Goal: Information Seeking & Learning: Compare options

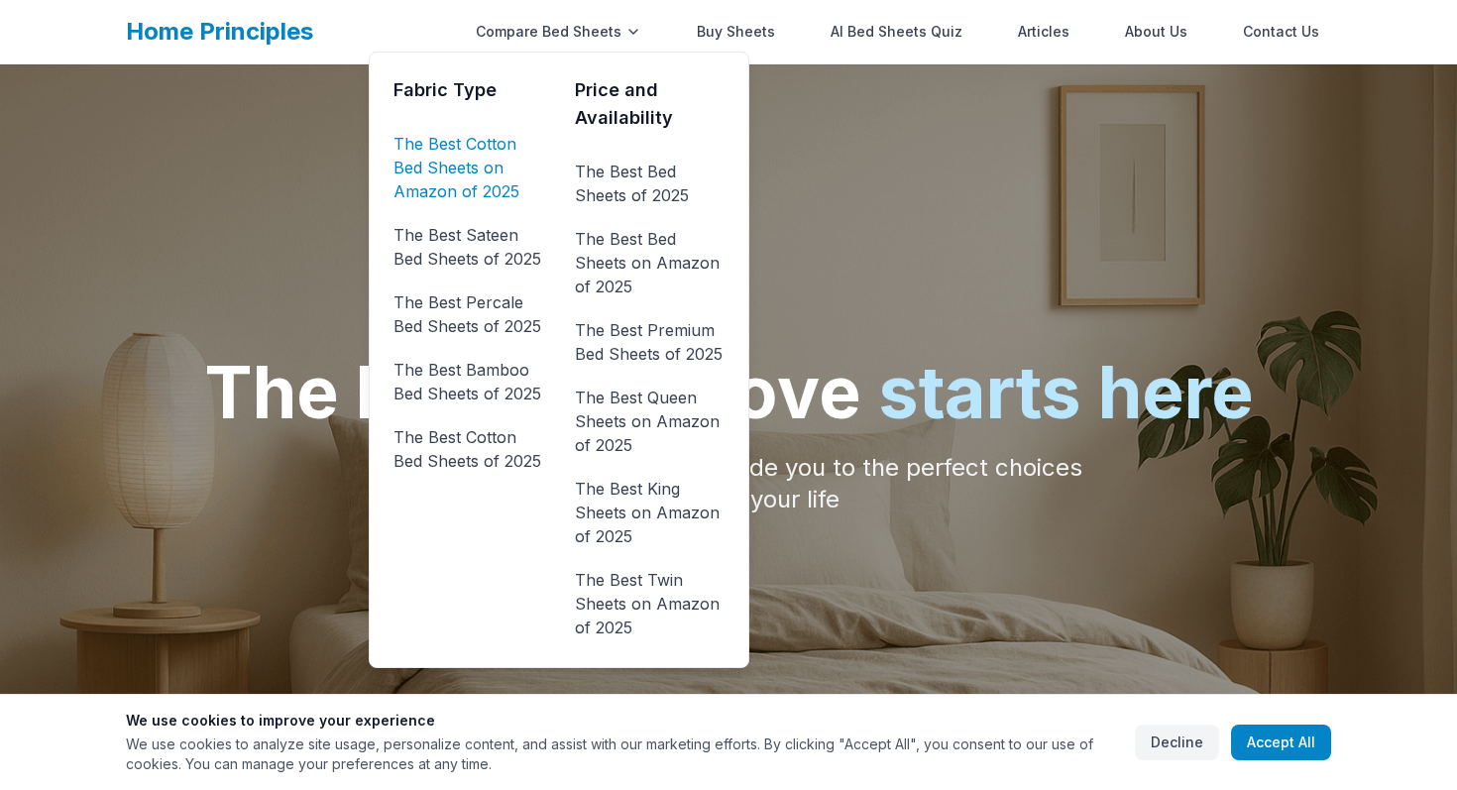
click at [498, 161] on link "The Best Cotton Bed Sheets on Amazon of 2025" at bounding box center [468, 167] width 150 height 79
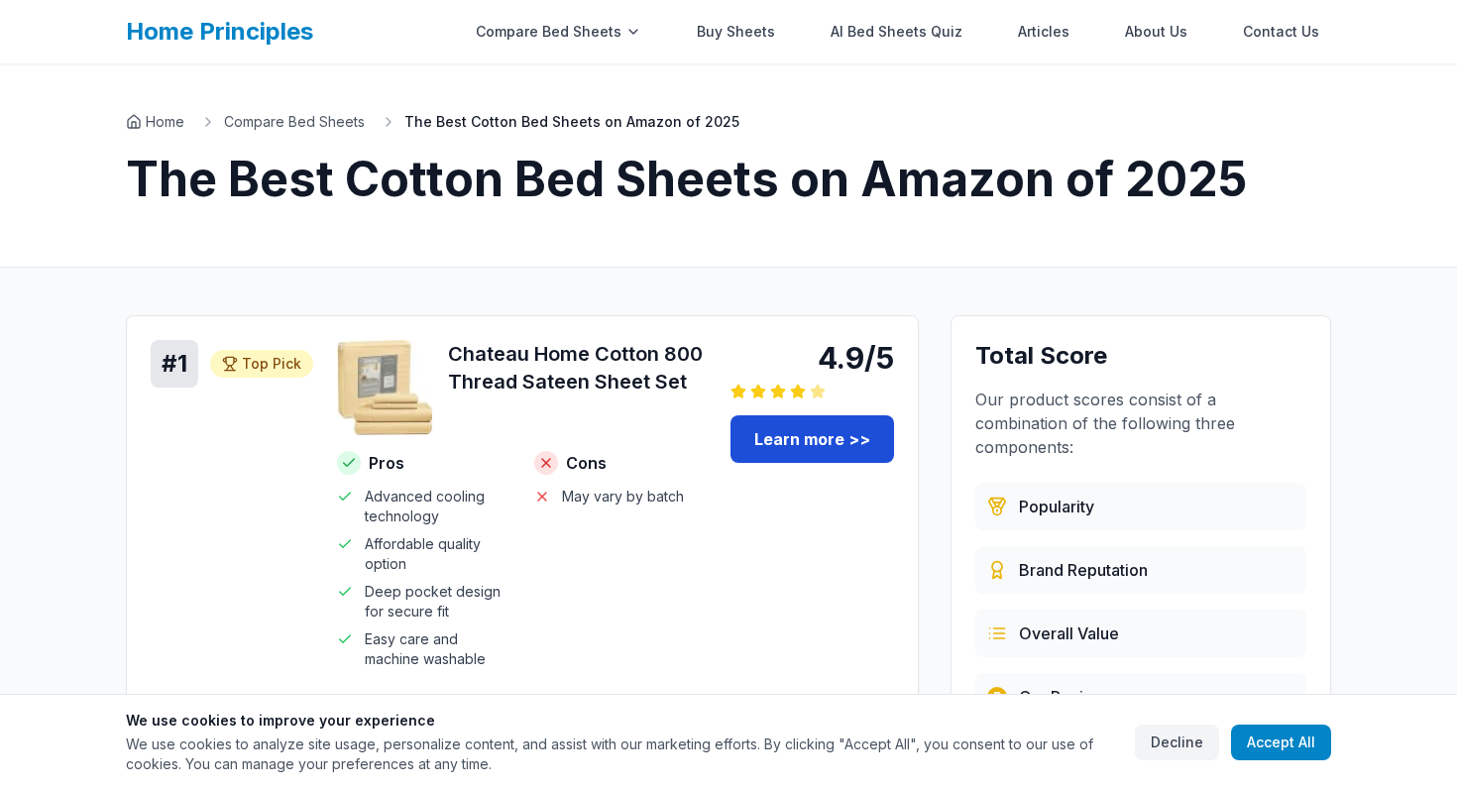
click at [836, 425] on link "Learn more >>" at bounding box center [812, 439] width 164 height 48
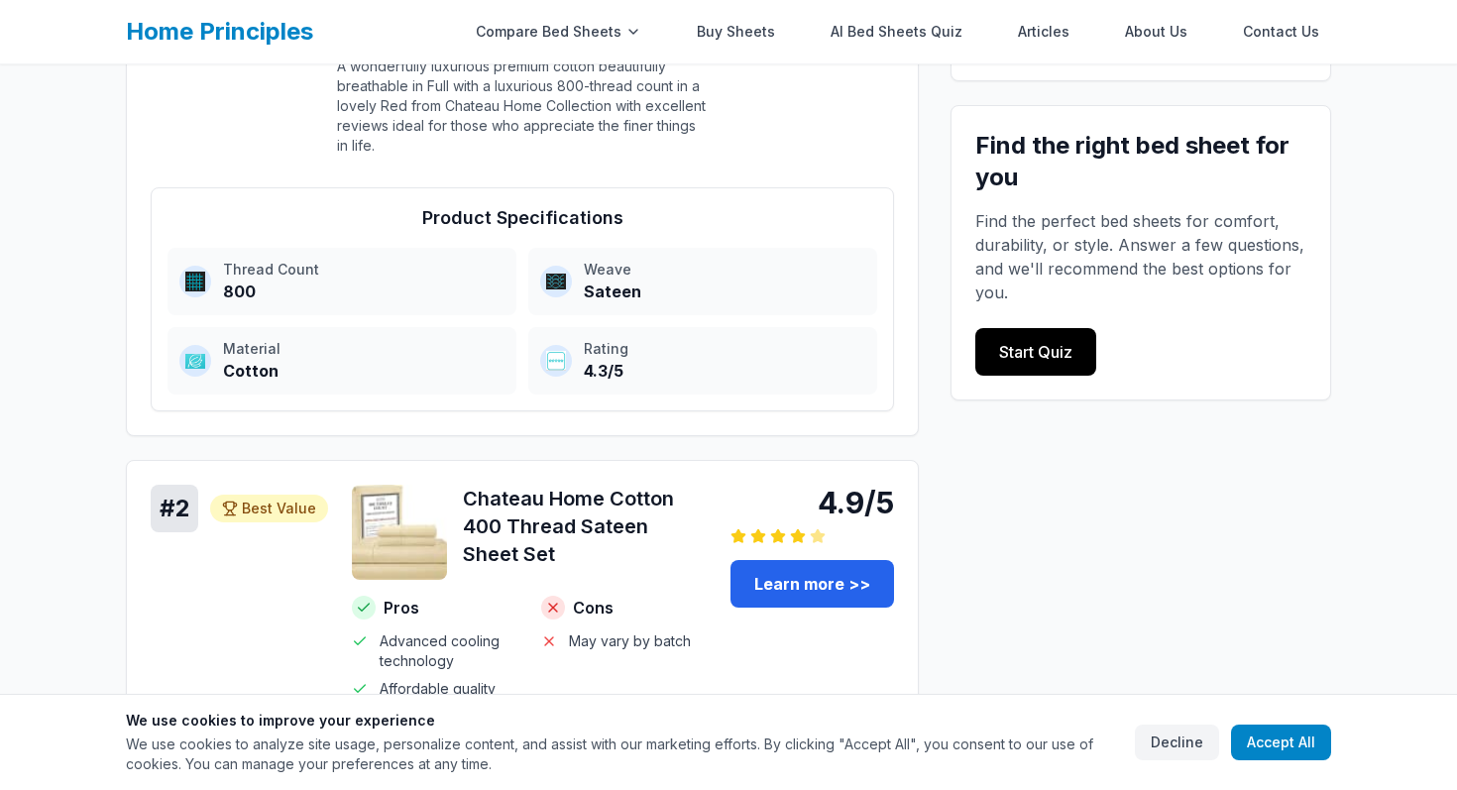
scroll to position [671, 0]
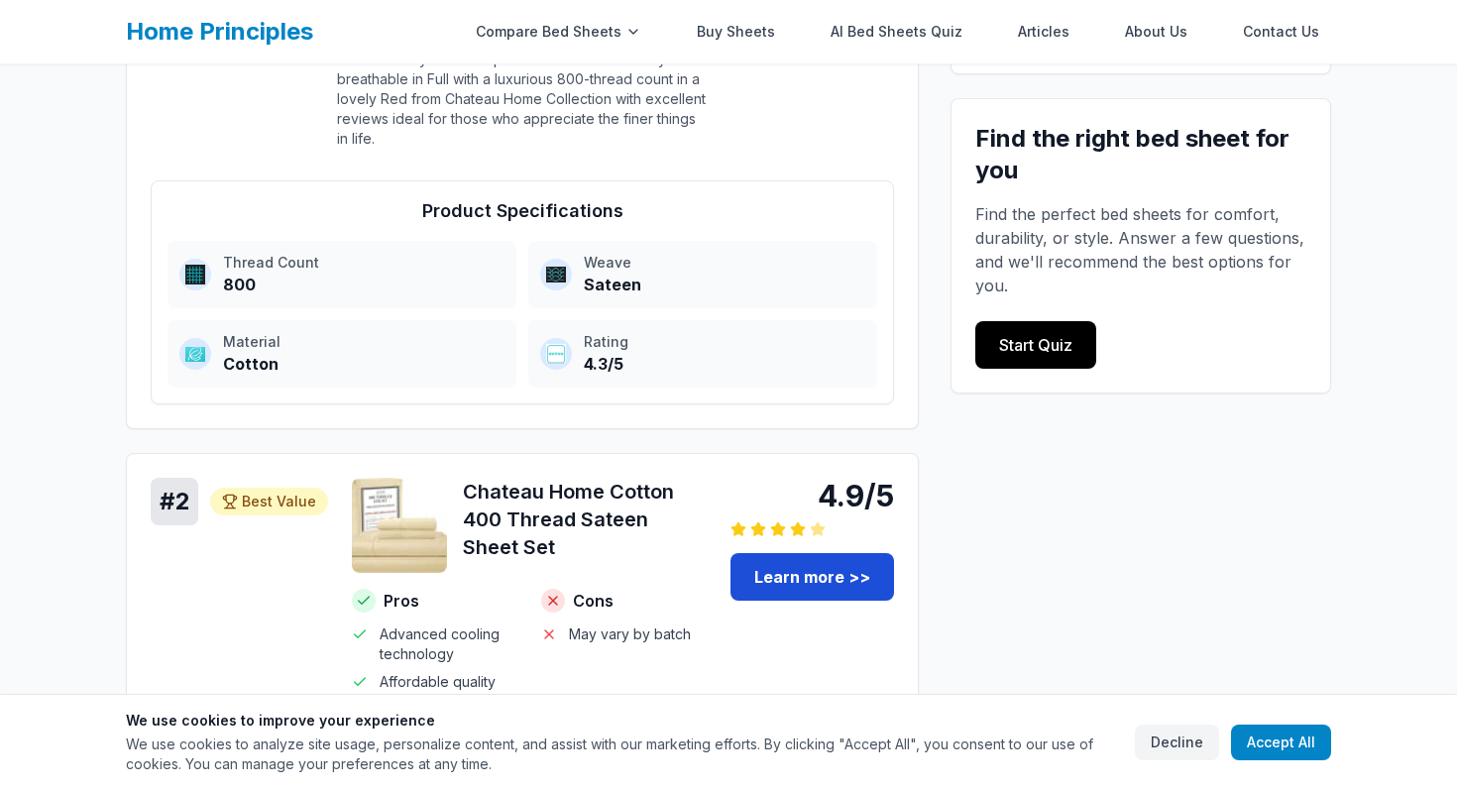
click at [798, 565] on link "Learn more >>" at bounding box center [812, 577] width 164 height 48
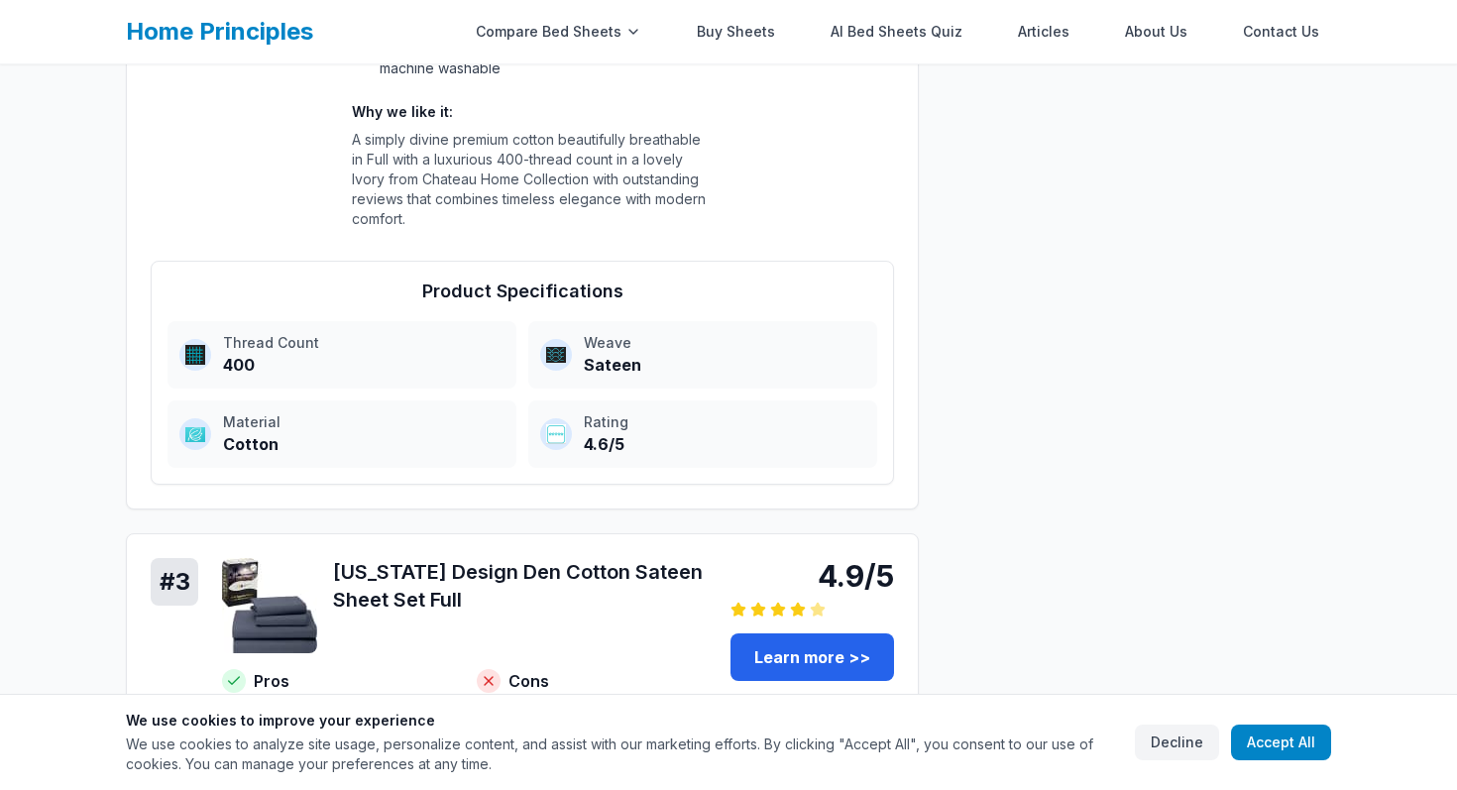
scroll to position [1496, 0]
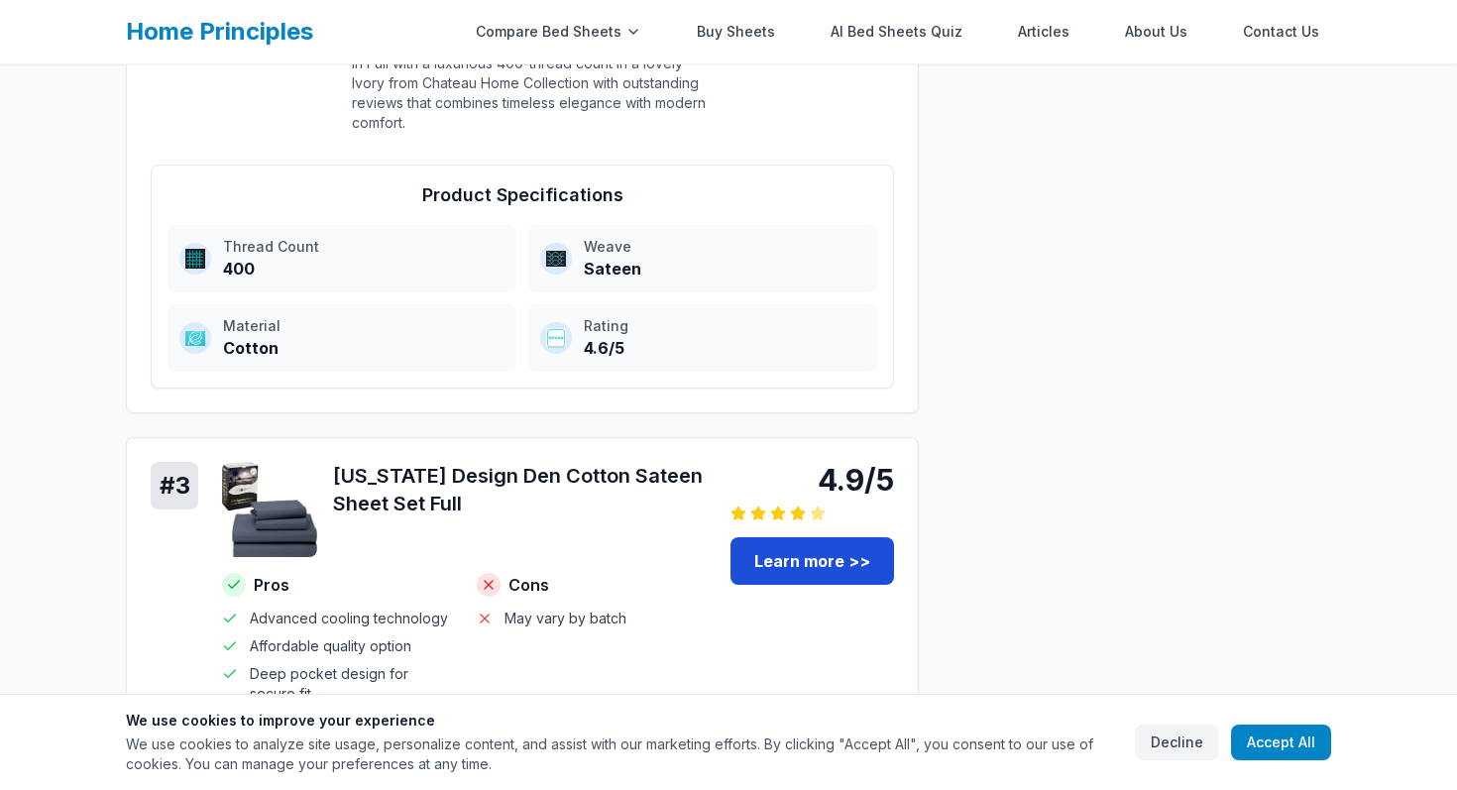
click at [840, 561] on link "Learn more >>" at bounding box center [812, 561] width 164 height 48
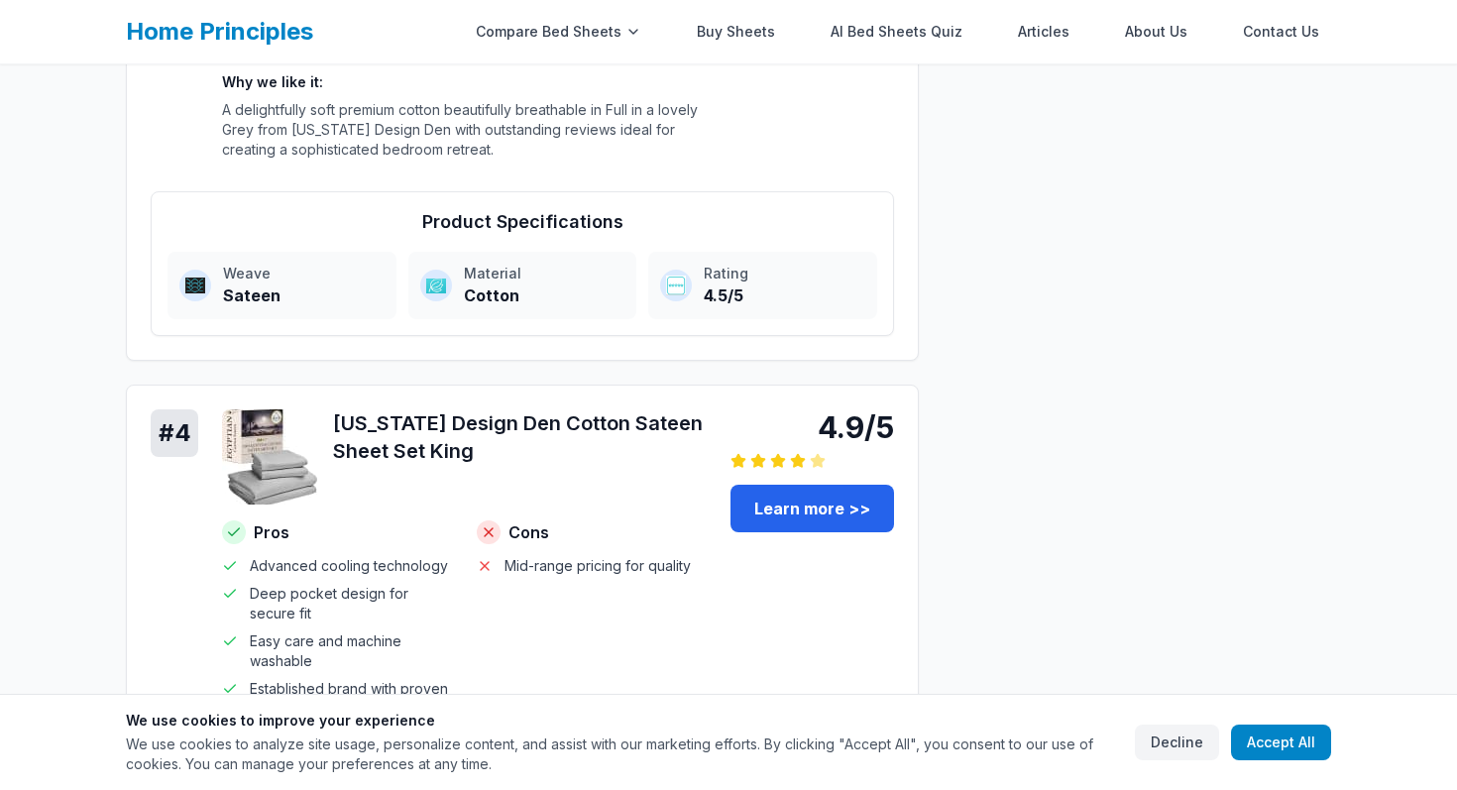
scroll to position [2221, 0]
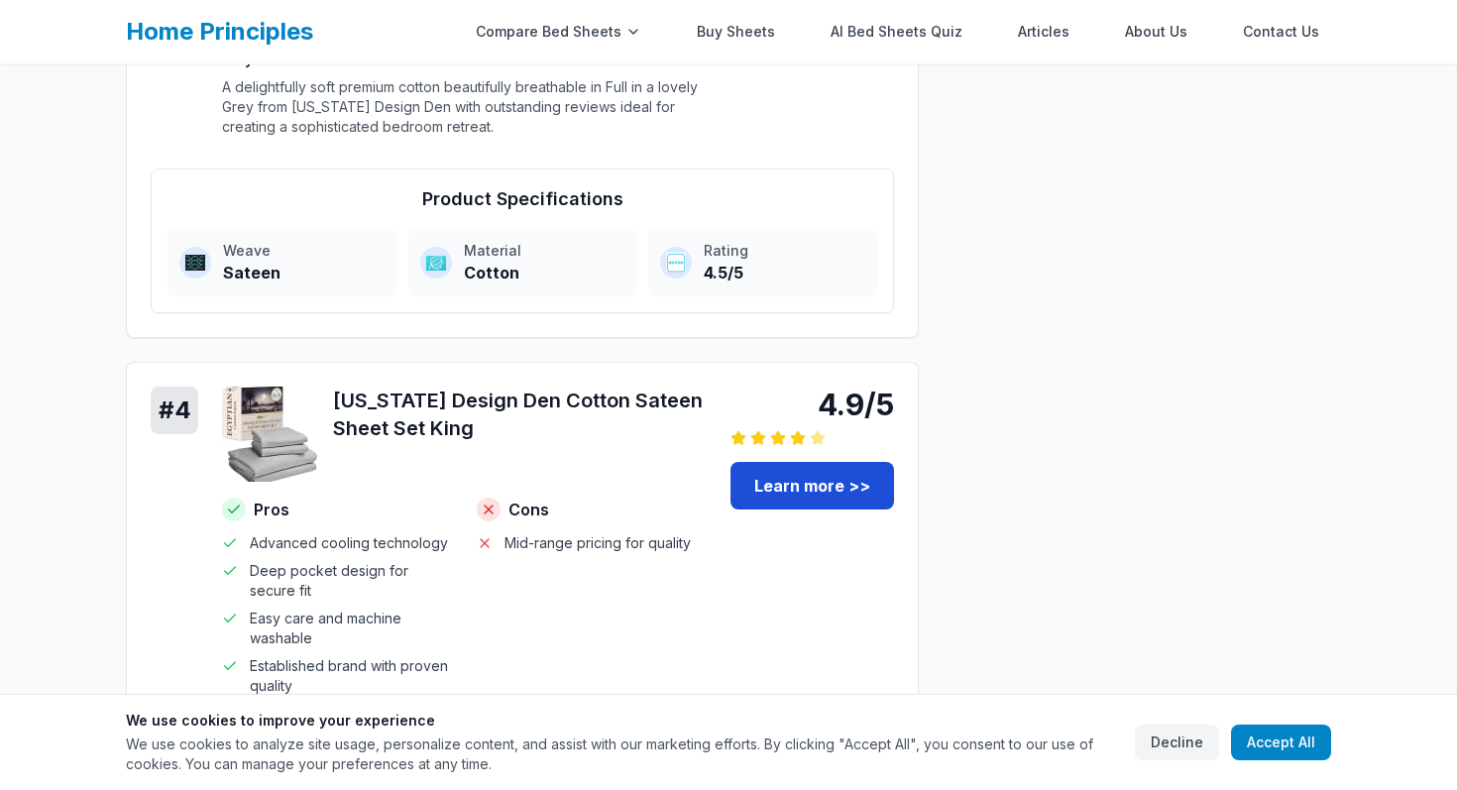
click at [830, 489] on link "Learn more >>" at bounding box center [812, 486] width 164 height 48
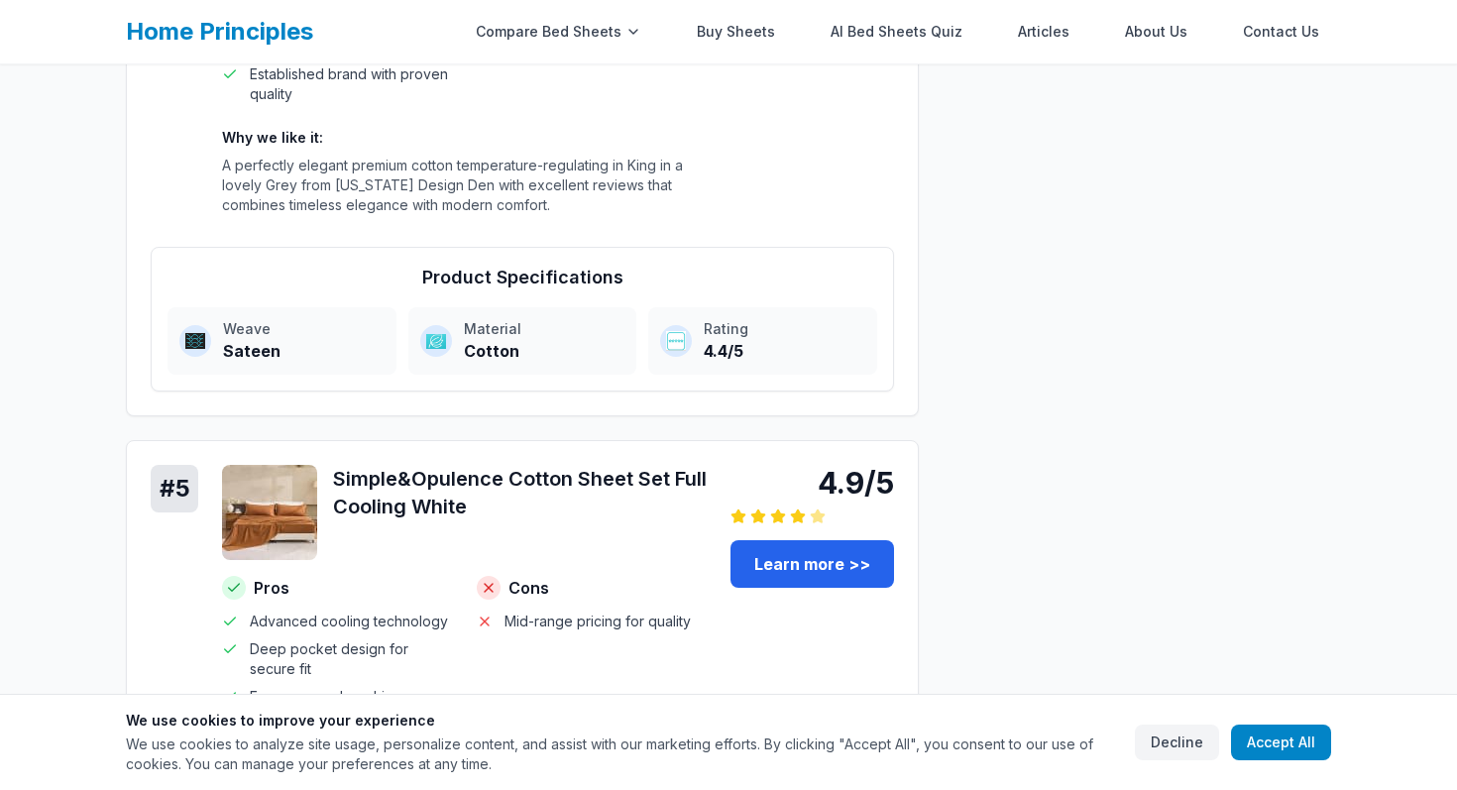
scroll to position [2816, 0]
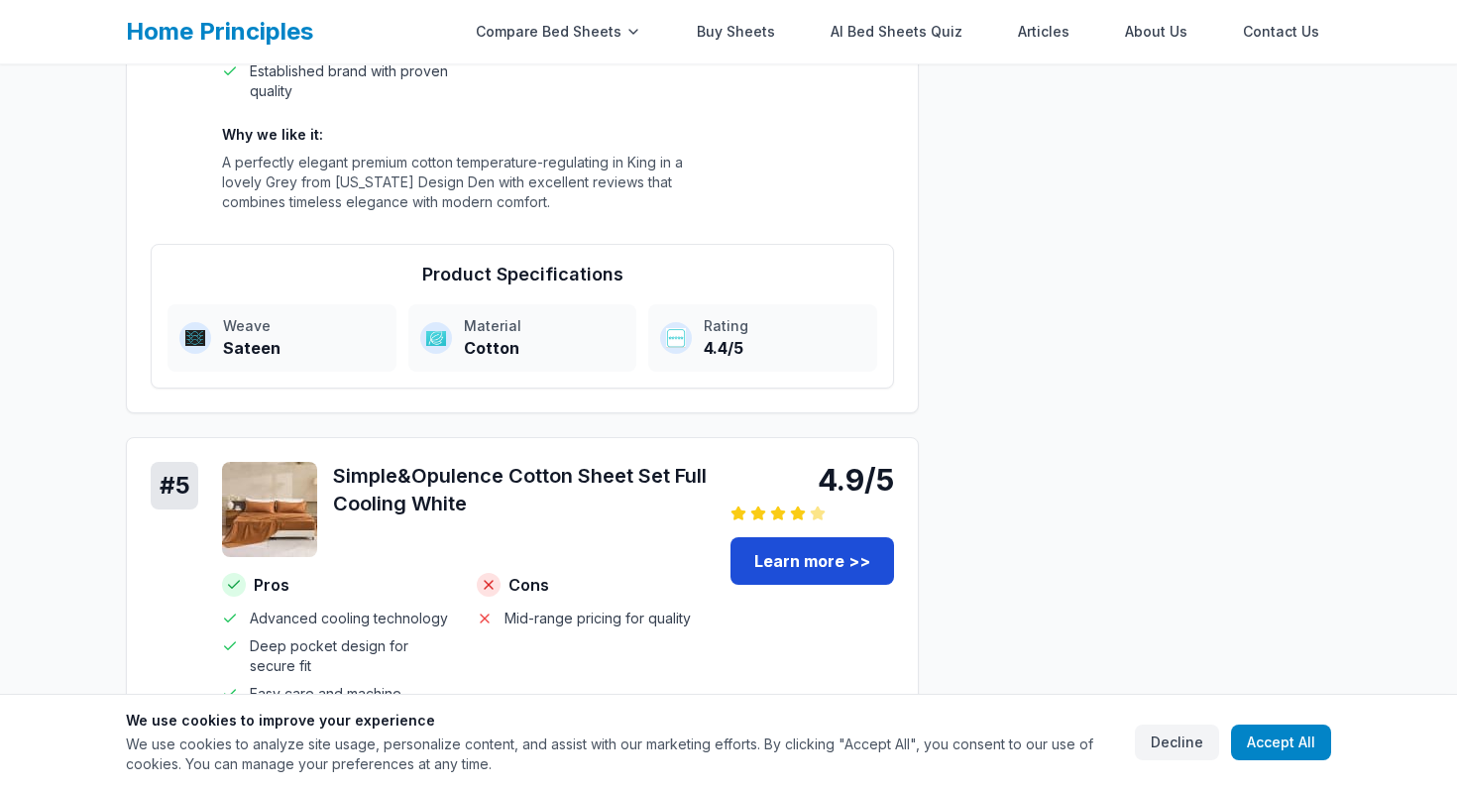
click at [809, 565] on link "Learn more >>" at bounding box center [812, 561] width 164 height 48
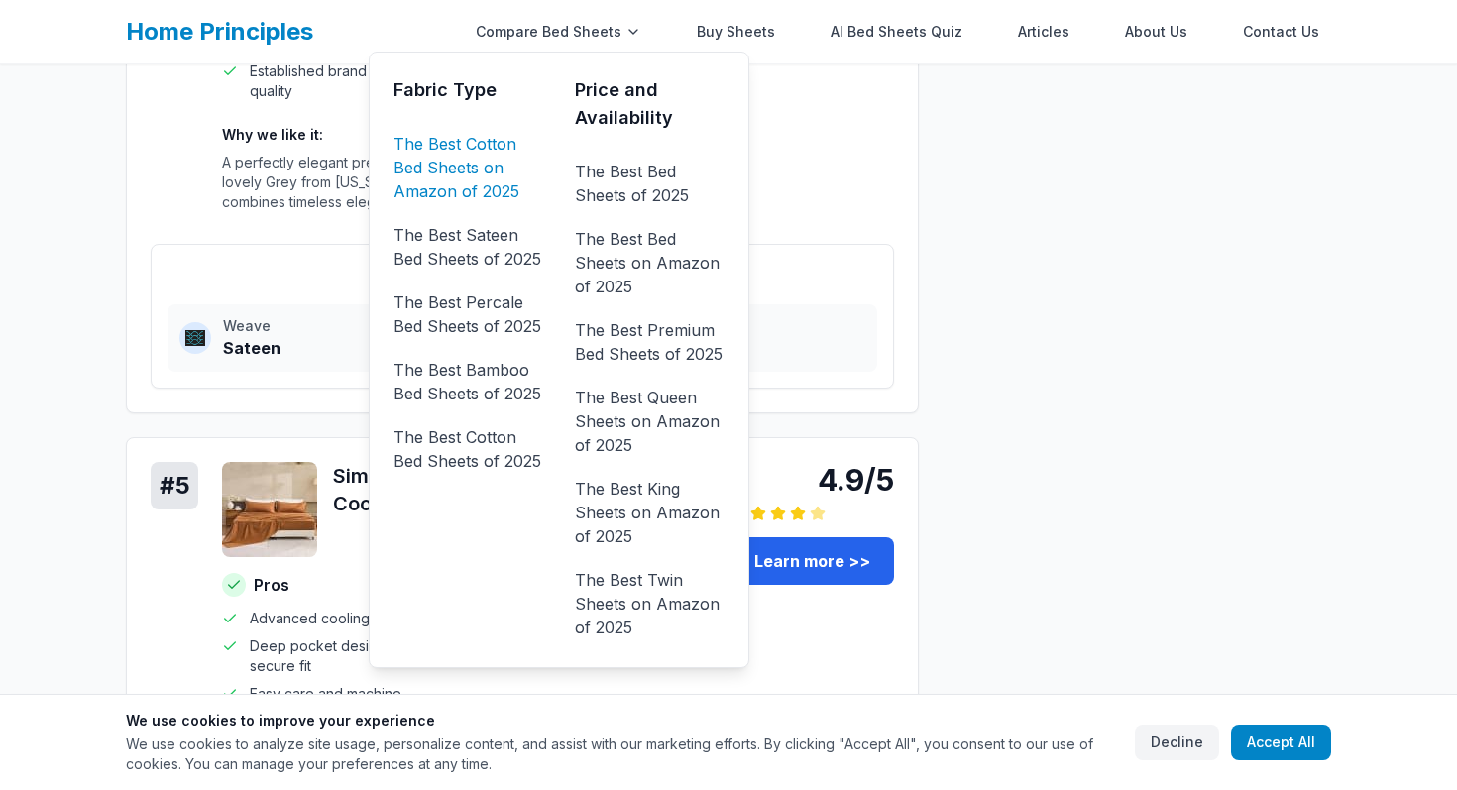
click at [465, 152] on link "The Best Cotton Bed Sheets on Amazon of 2025" at bounding box center [468, 167] width 150 height 79
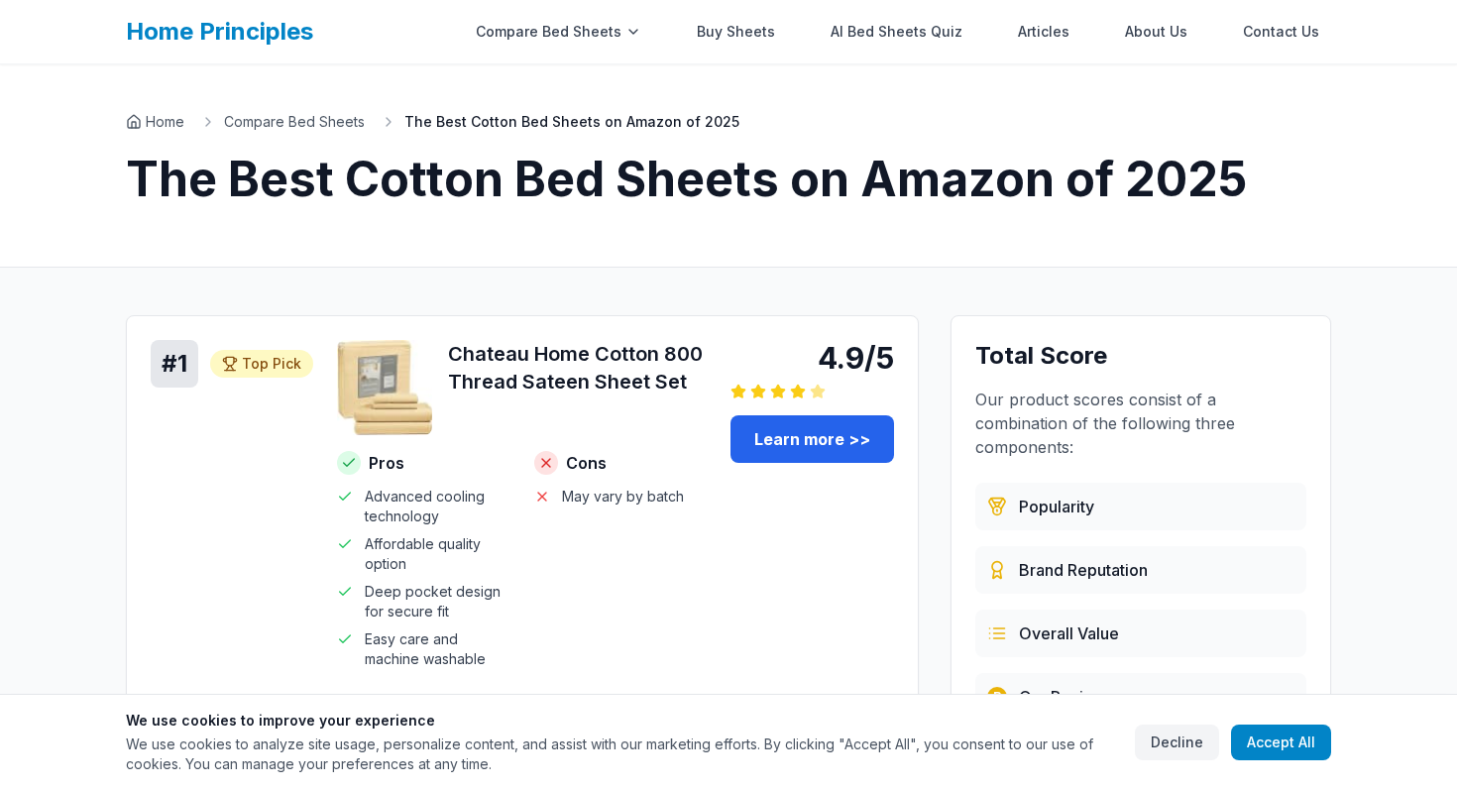
click at [241, 25] on link "Home Principles" at bounding box center [219, 31] width 187 height 29
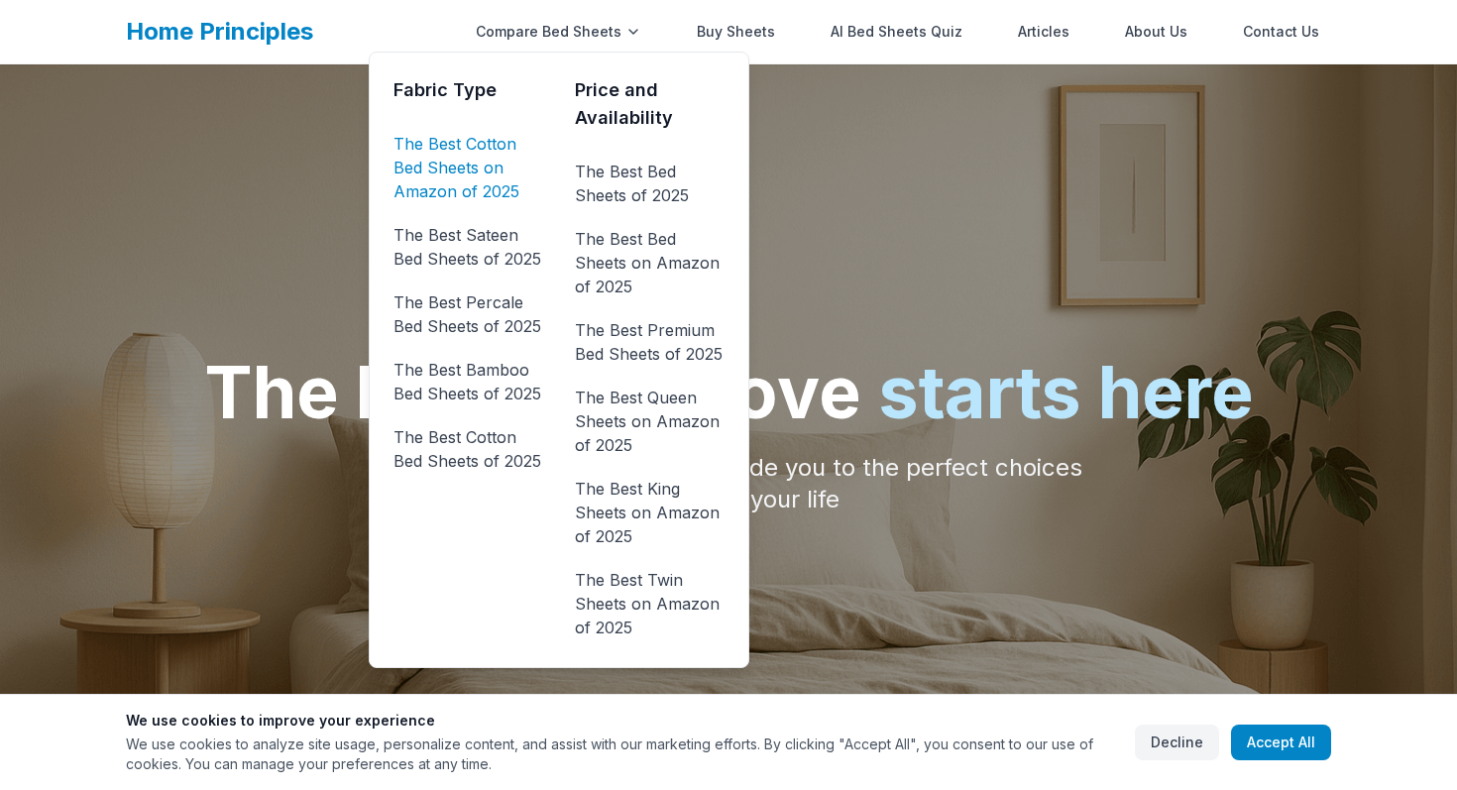
click at [499, 158] on link "The Best Cotton Bed Sheets on Amazon of 2025" at bounding box center [468, 167] width 150 height 79
